Goal: Information Seeking & Learning: Learn about a topic

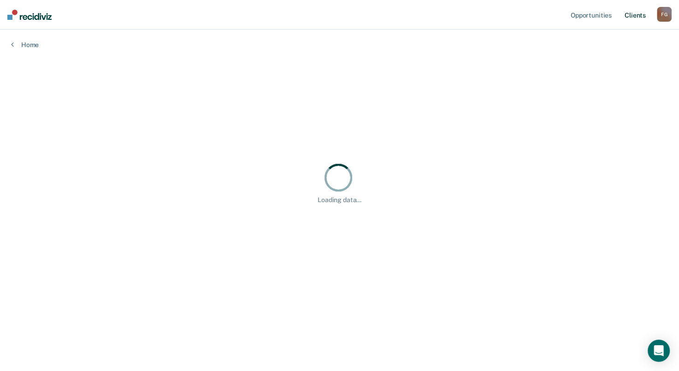
click at [644, 15] on link "Client s" at bounding box center [635, 15] width 25 height 30
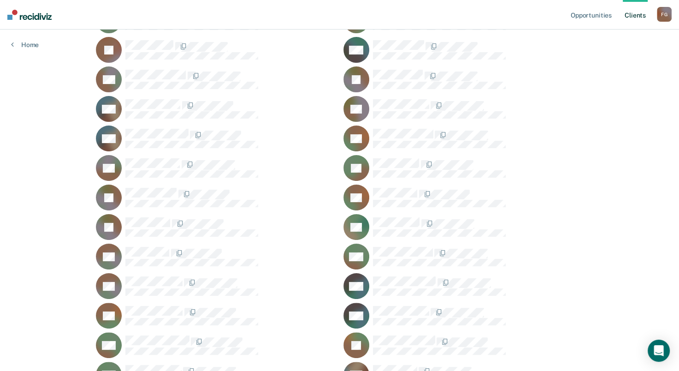
scroll to position [138, 0]
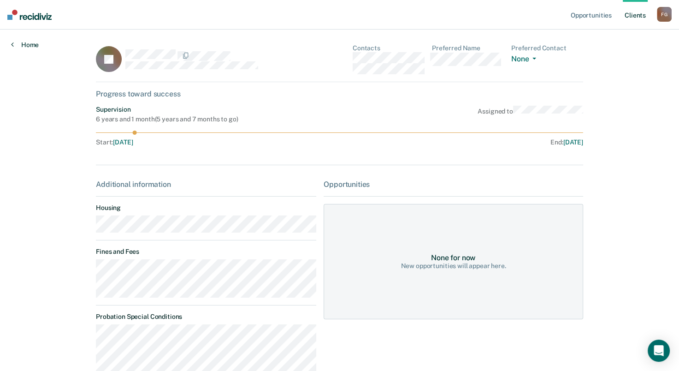
click at [12, 48] on icon at bounding box center [12, 44] width 3 height 7
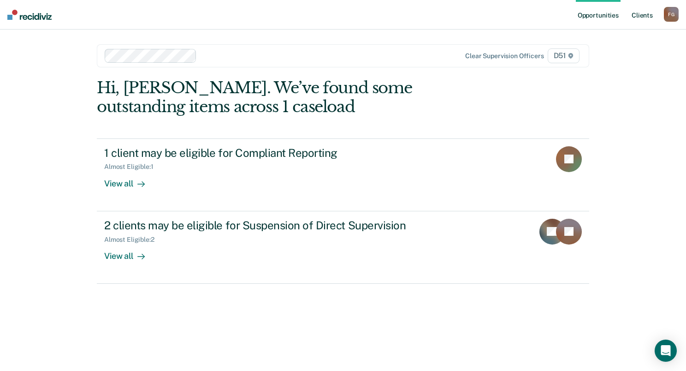
click at [634, 15] on link "Client s" at bounding box center [642, 15] width 25 height 30
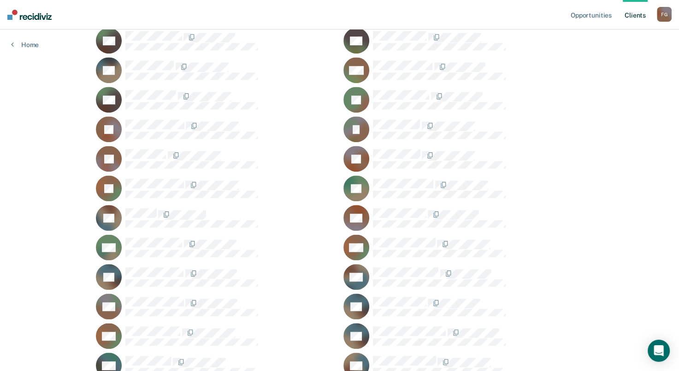
scroll to position [692, 0]
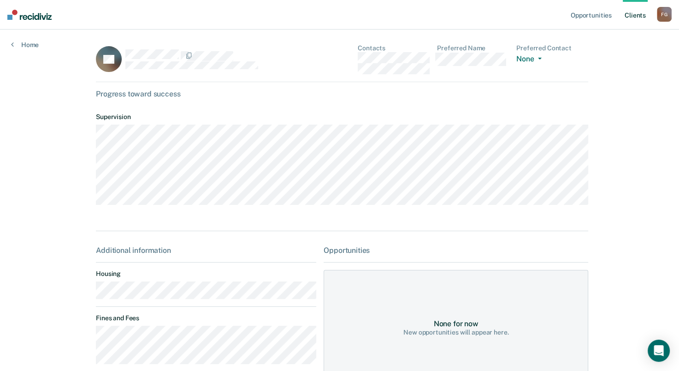
click at [160, 310] on div "Additional information Housing Fines and Fees Probation Special Conditions Paro…" at bounding box center [206, 343] width 220 height 194
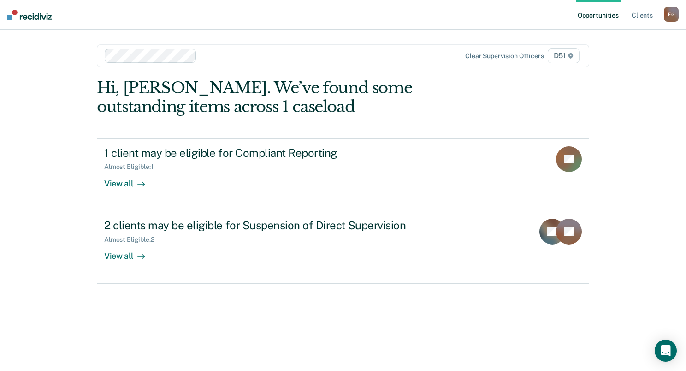
click at [674, 16] on div "F G" at bounding box center [671, 14] width 15 height 15
click at [643, 19] on link "Client s" at bounding box center [642, 15] width 25 height 30
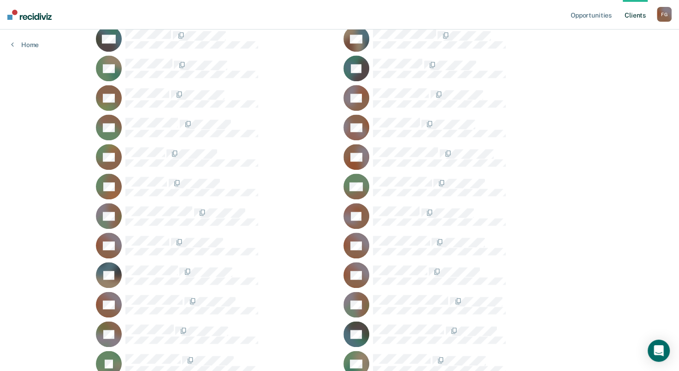
scroll to position [961, 0]
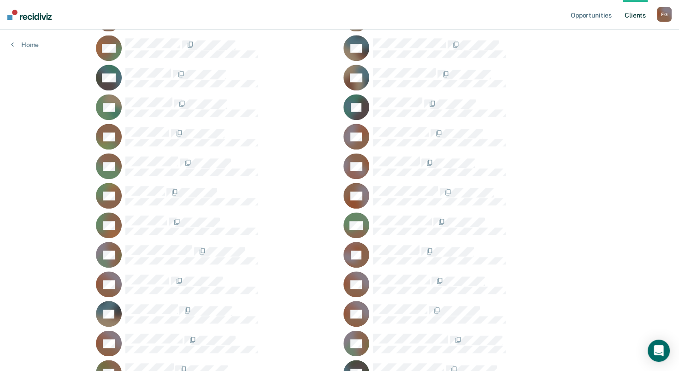
click at [135, 76] on div at bounding box center [230, 74] width 210 height 12
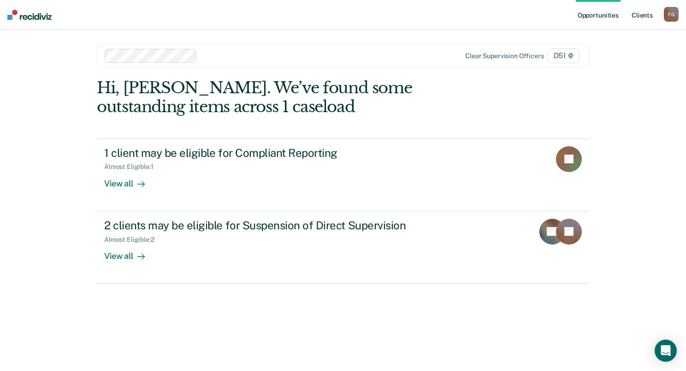
click at [646, 17] on link "Client s" at bounding box center [642, 15] width 25 height 30
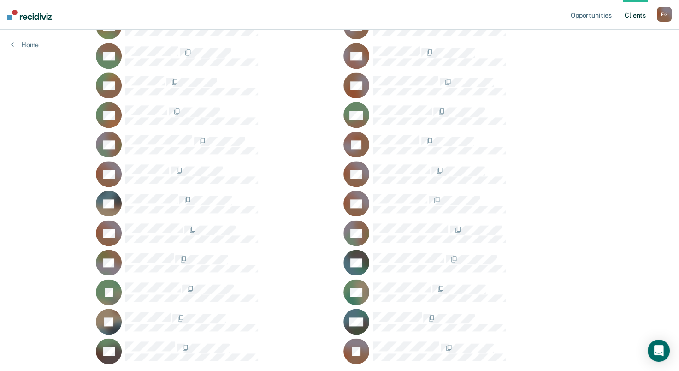
scroll to position [1099, 0]
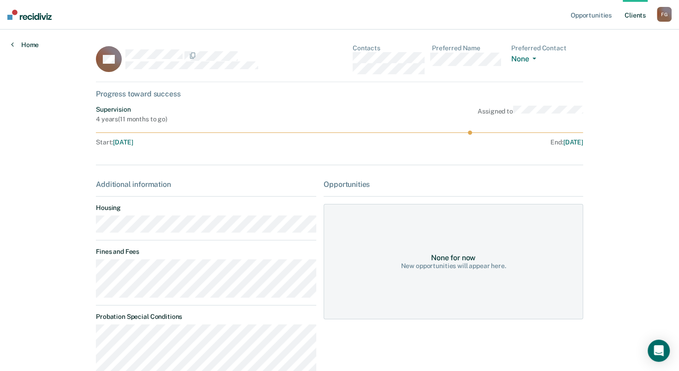
click at [26, 45] on link "Home" at bounding box center [25, 45] width 28 height 8
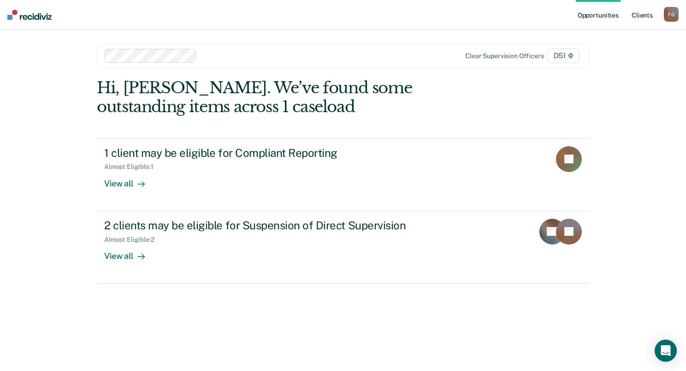
click at [650, 18] on link "Client s" at bounding box center [642, 15] width 25 height 30
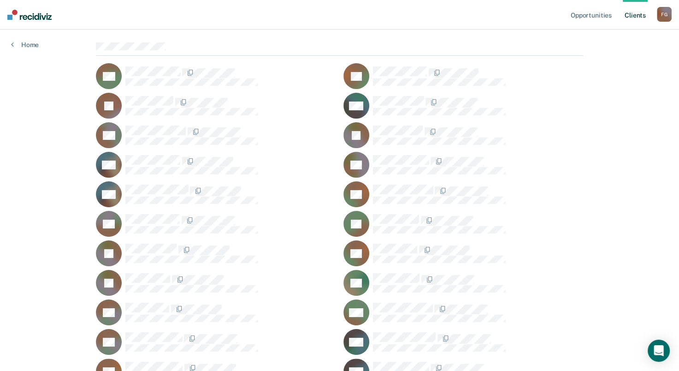
scroll to position [92, 0]
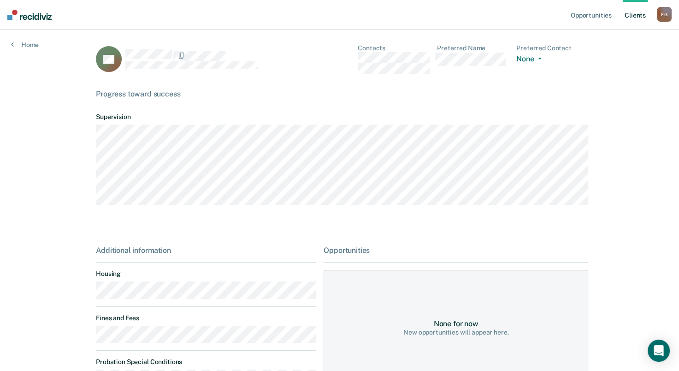
drag, startPoint x: 255, startPoint y: 24, endPoint x: 382, endPoint y: 15, distance: 127.7
click at [255, 24] on nav "Opportunities Client s Fredericka Gildersleeve F G Profile How it works Log Out" at bounding box center [339, 15] width 679 height 30
